Goal: Use online tool/utility: Utilize a website feature to perform a specific function

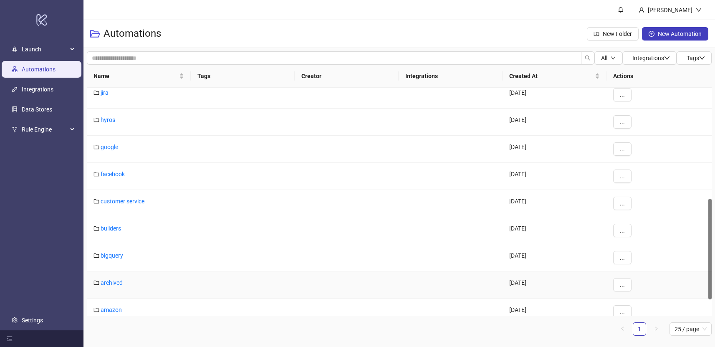
scroll to position [288, 0]
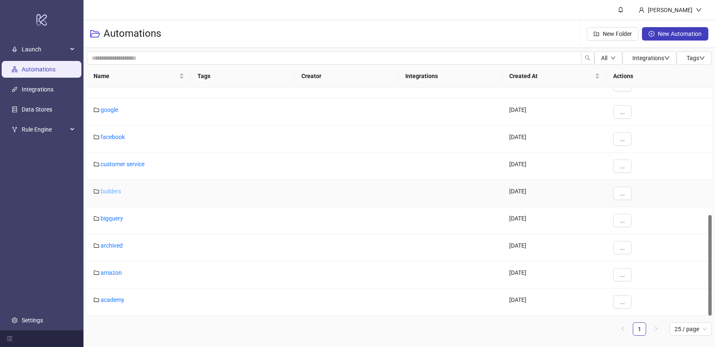
click at [106, 189] on link "builders" at bounding box center [111, 191] width 20 height 7
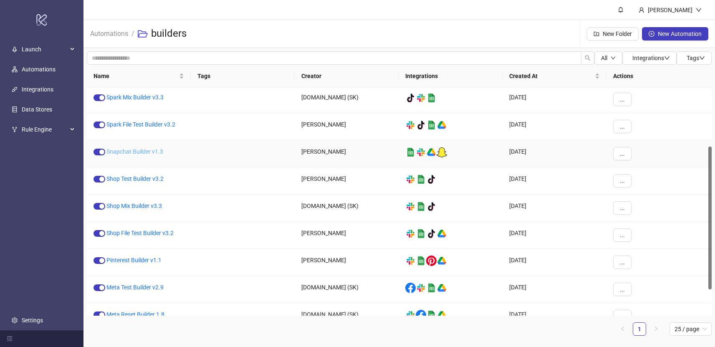
click at [133, 150] on link "Snapchat Builder v1.3" at bounding box center [134, 151] width 57 height 7
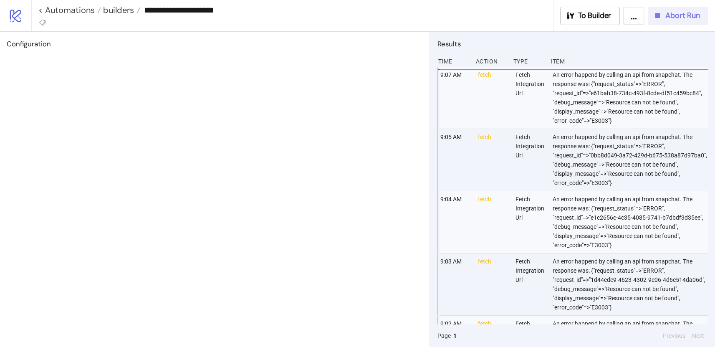
click at [671, 19] on span "Abort Run" at bounding box center [682, 16] width 35 height 10
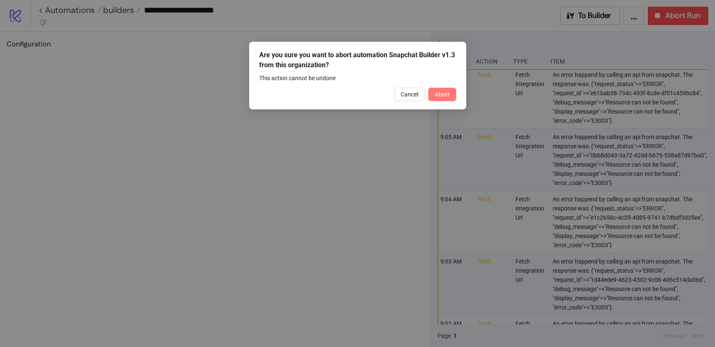
click at [447, 98] on button "Abort" at bounding box center [442, 94] width 28 height 13
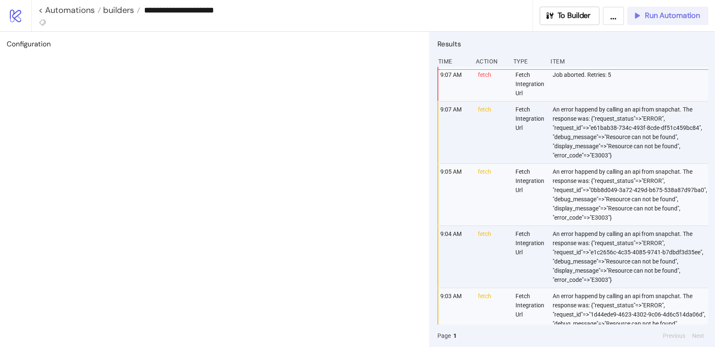
click at [669, 17] on span "Run Automation" at bounding box center [672, 16] width 55 height 10
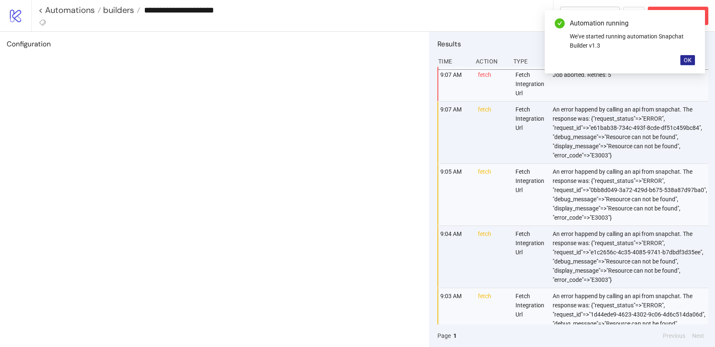
click at [688, 61] on span "OK" at bounding box center [688, 60] width 8 height 7
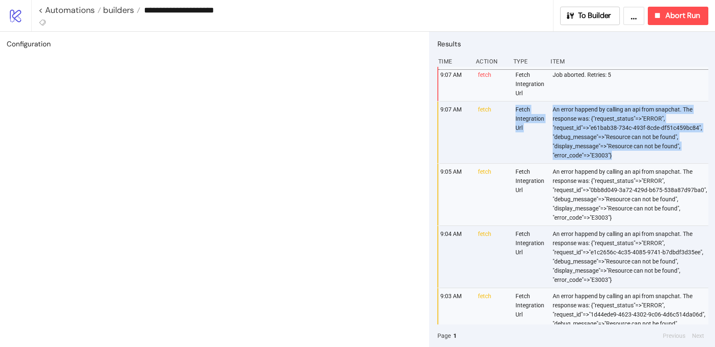
drag, startPoint x: 614, startPoint y: 156, endPoint x: 512, endPoint y: 108, distance: 112.0
click at [512, 108] on div "9:07 AM fetch Fetch Integration Url An error happend by calling an api from sna…" at bounding box center [574, 132] width 271 height 62
copy div "Fetch Integration Url An error happend by calling an api from snapchat. The res…"
drag, startPoint x: 259, startPoint y: 128, endPoint x: 251, endPoint y: 127, distance: 7.5
click at [259, 128] on div "Configuration" at bounding box center [214, 189] width 429 height 315
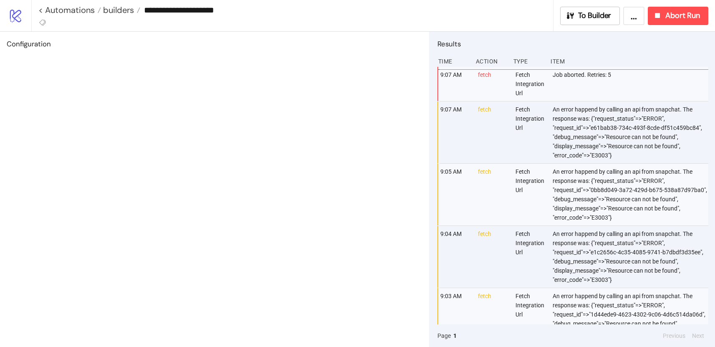
drag, startPoint x: 206, startPoint y: 166, endPoint x: 212, endPoint y: 159, distance: 8.6
click at [209, 163] on div "Configuration" at bounding box center [214, 189] width 429 height 315
